Goal: Task Accomplishment & Management: Manage account settings

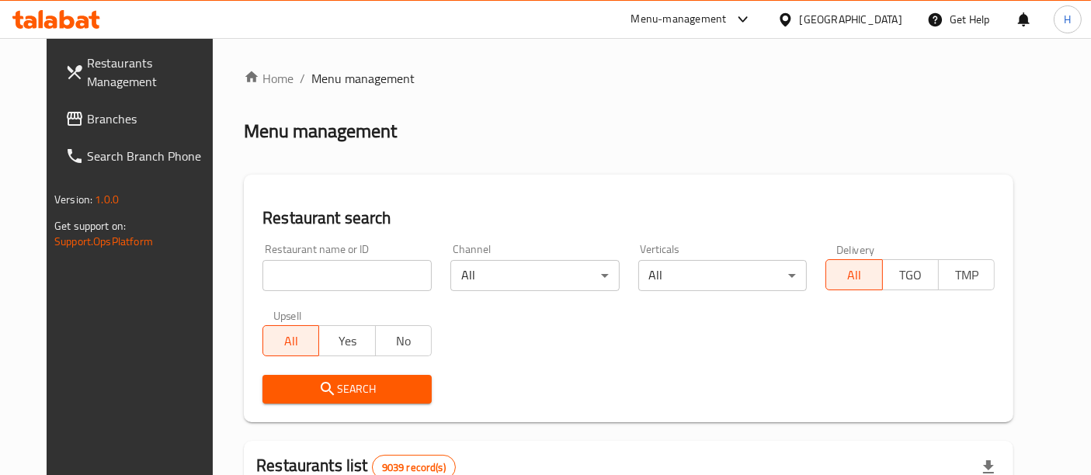
click at [317, 281] on input "search" at bounding box center [346, 275] width 169 height 31
type input "mcd"
click button "Search" at bounding box center [346, 389] width 169 height 29
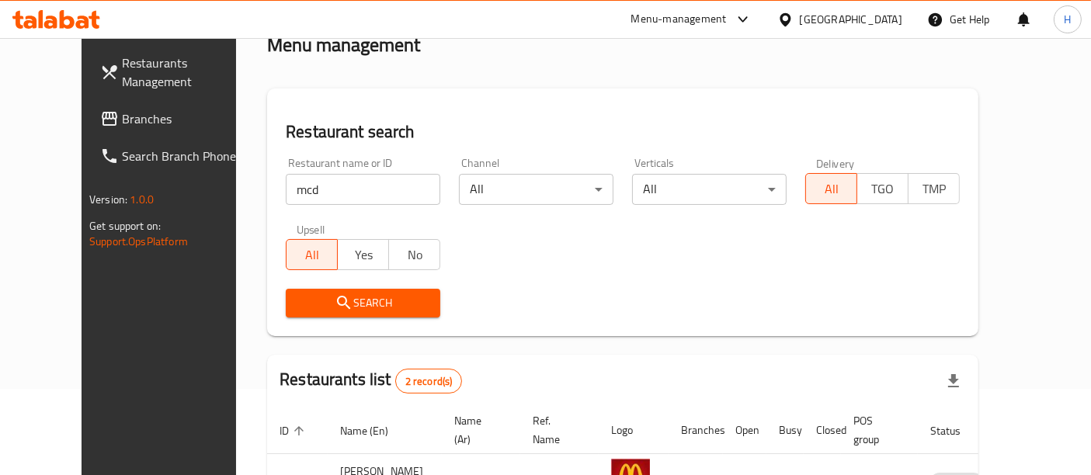
click at [562, 293] on div "Search" at bounding box center [622, 302] width 692 height 47
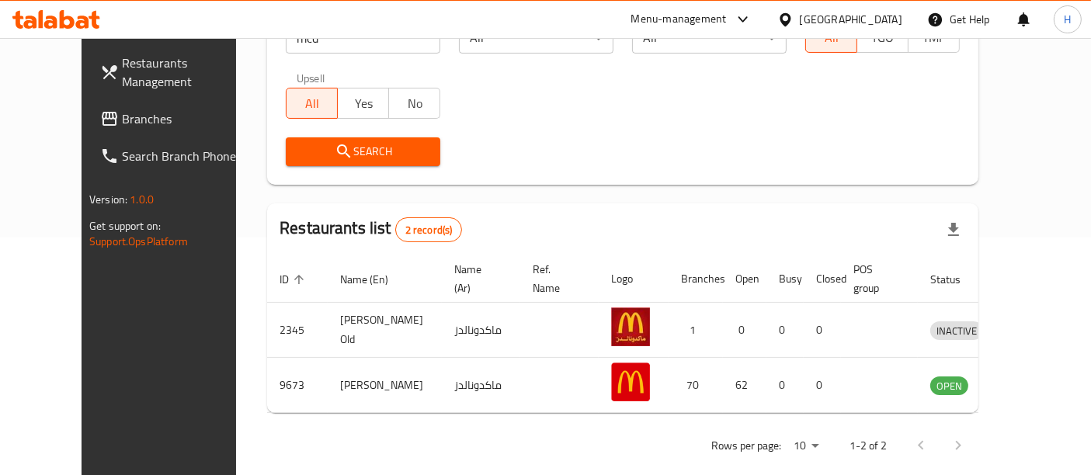
scroll to position [241, 0]
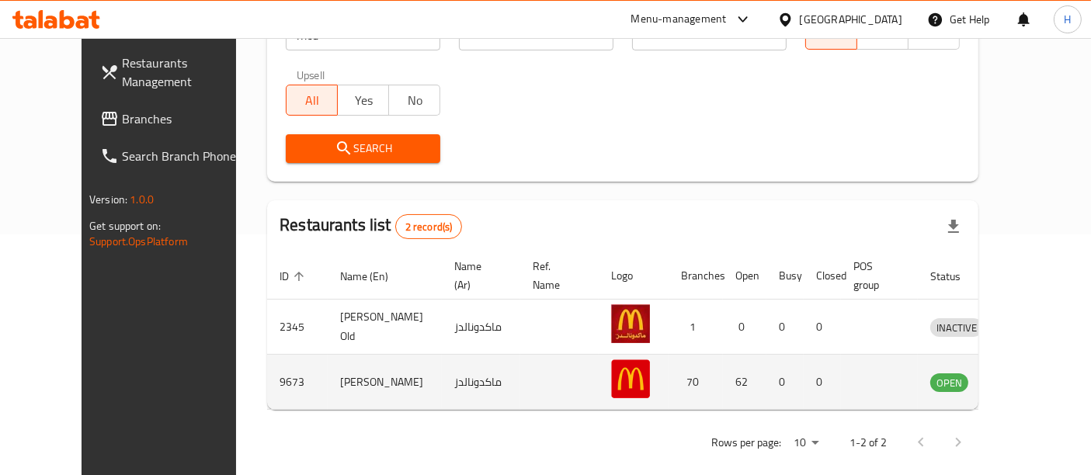
click at [1026, 373] on icon "enhanced table" at bounding box center [1023, 382] width 19 height 19
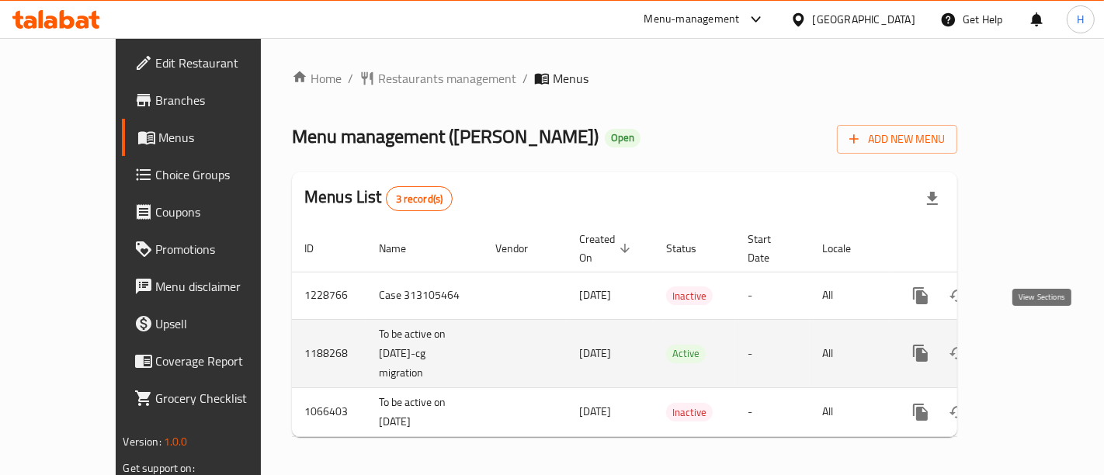
click at [1038, 346] on icon "enhanced table" at bounding box center [1032, 353] width 14 height 14
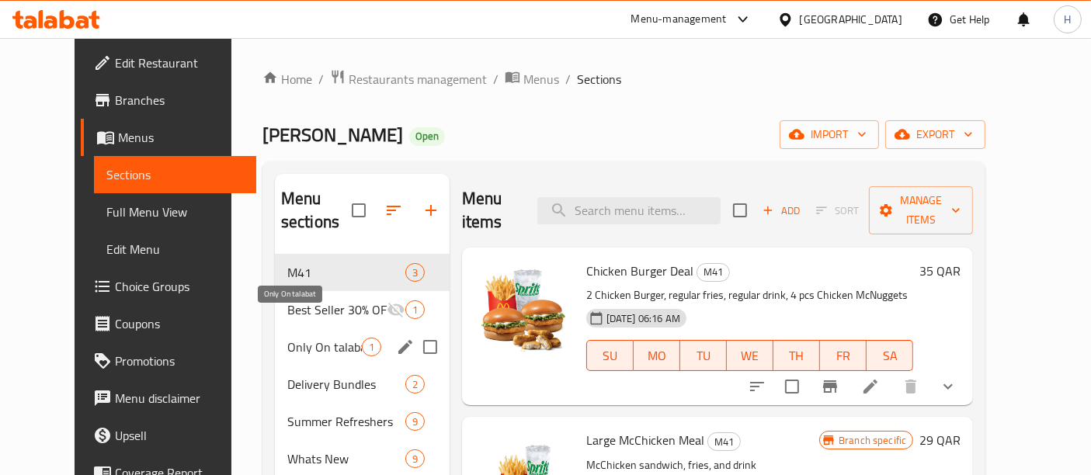
click at [287, 338] on span "Only On talabat" at bounding box center [324, 347] width 75 height 19
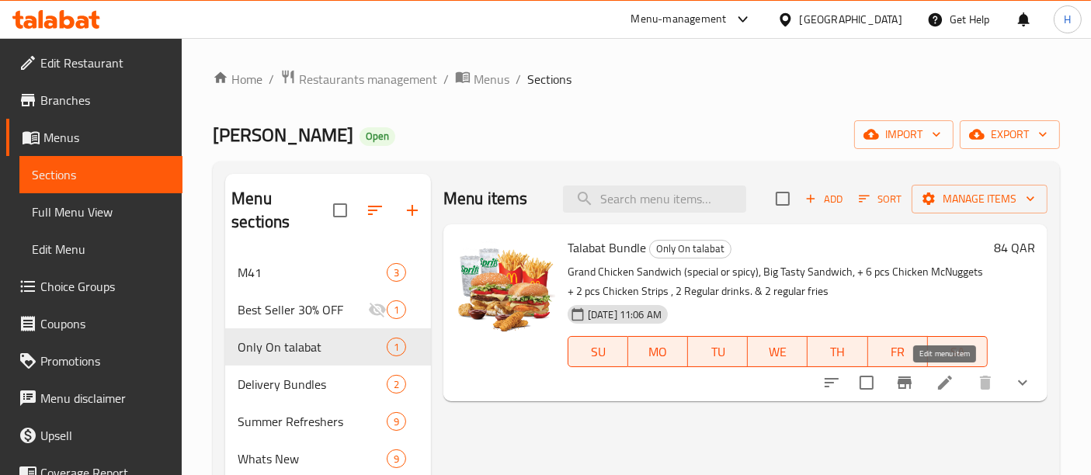
click at [942, 389] on icon at bounding box center [944, 382] width 19 height 19
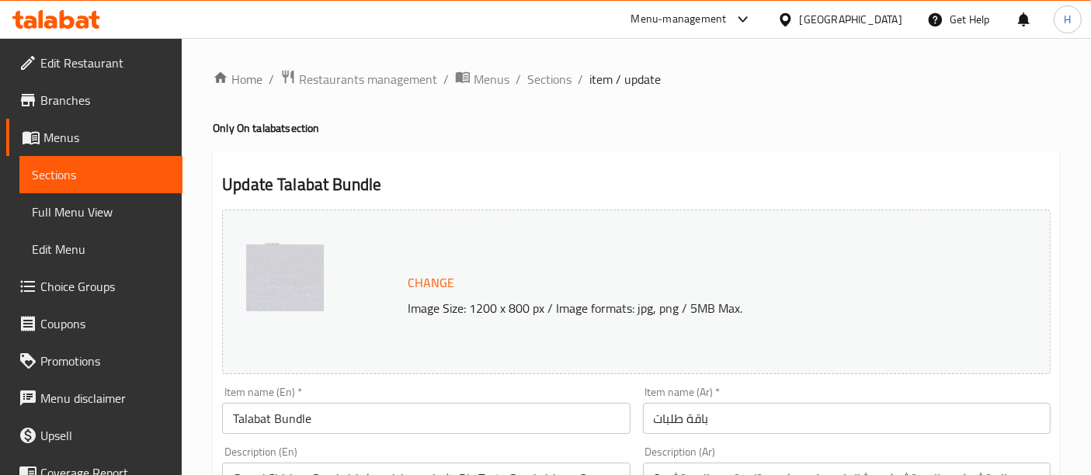
type input "اختيارك من:"
type input "1"
type input "إكستراس"
type input "0"
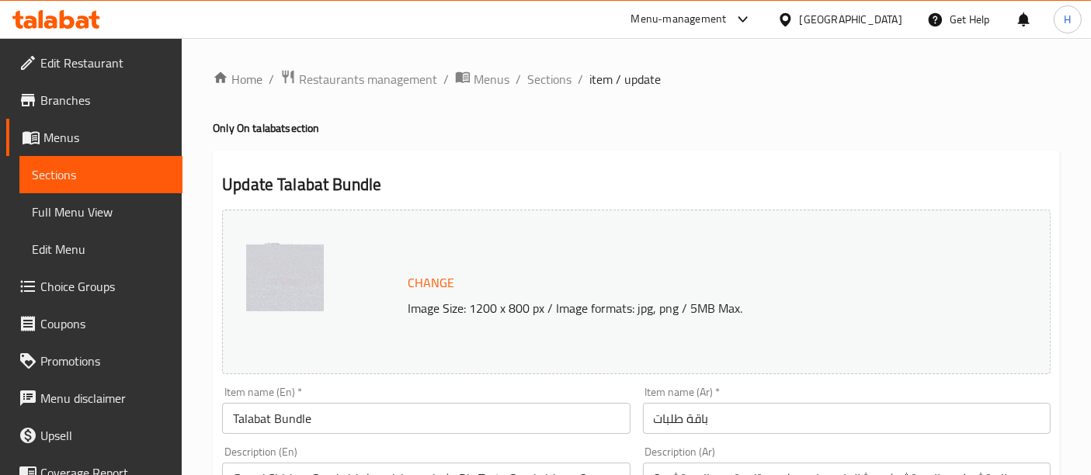
type input "2"
type input "إختيارك من المشروب::-"
type input "1"
type input "اختيارك من المشروب:-"
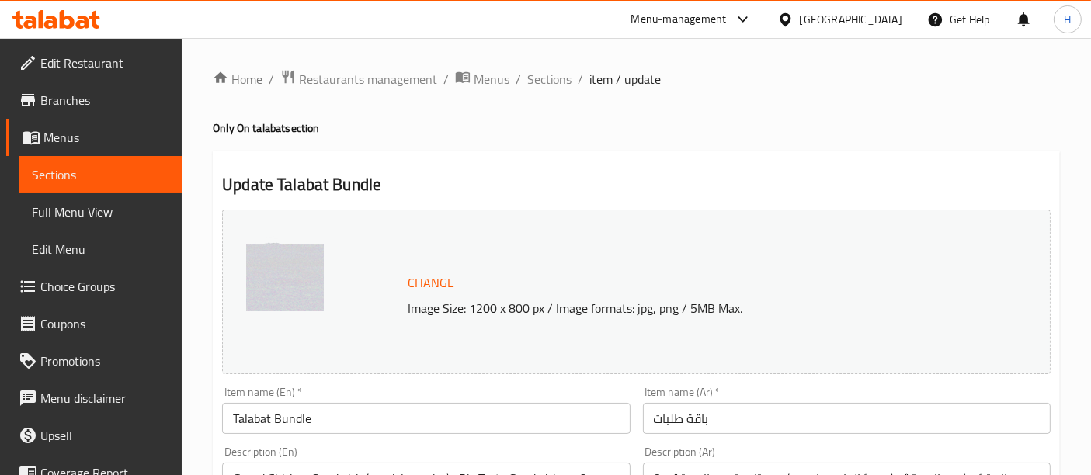
type input "1"
type input "اختيارك من:"
type input "1"
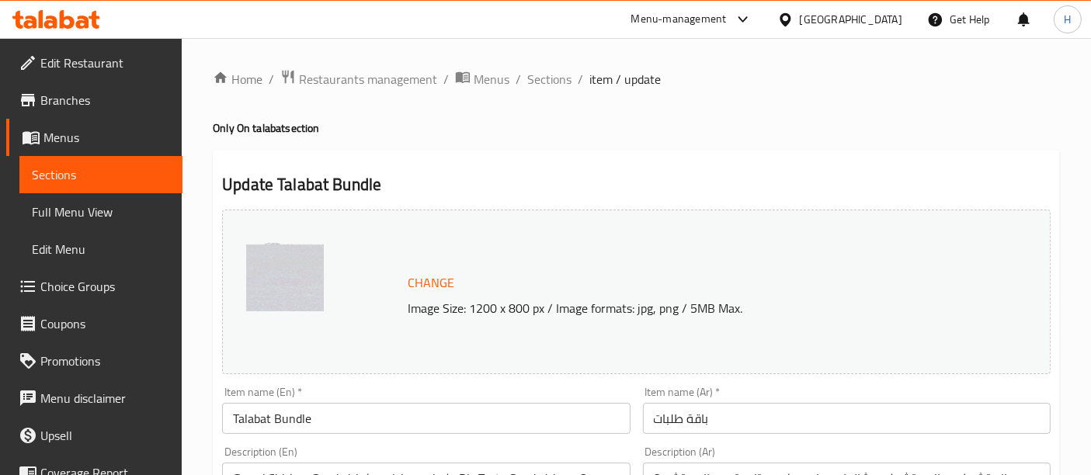
type input "اختيارك من:"
type input "1"
type input "اختيارك من:"
type input "1"
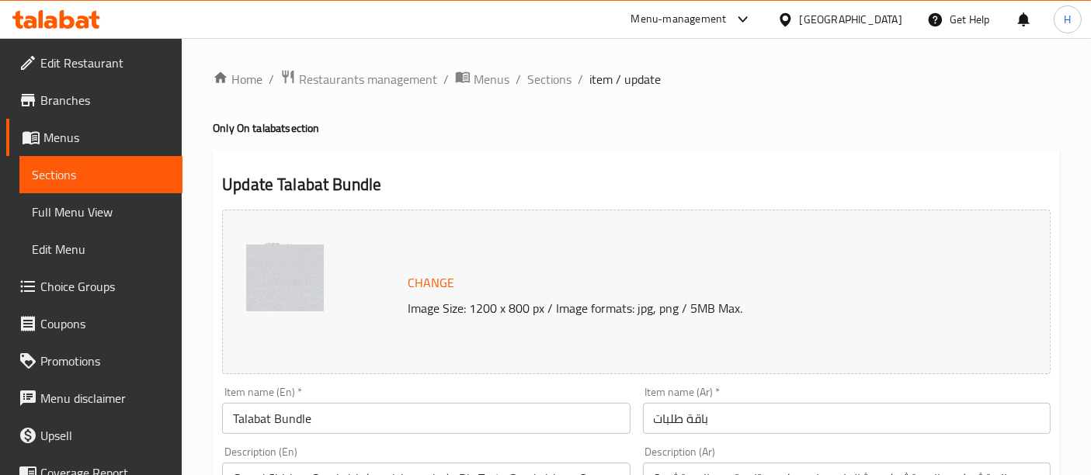
type input "1"
type input "إضافة صوص:"
type input "0"
click at [92, 101] on span "Branches" at bounding box center [105, 100] width 130 height 19
